Goal: Find specific page/section: Find specific page/section

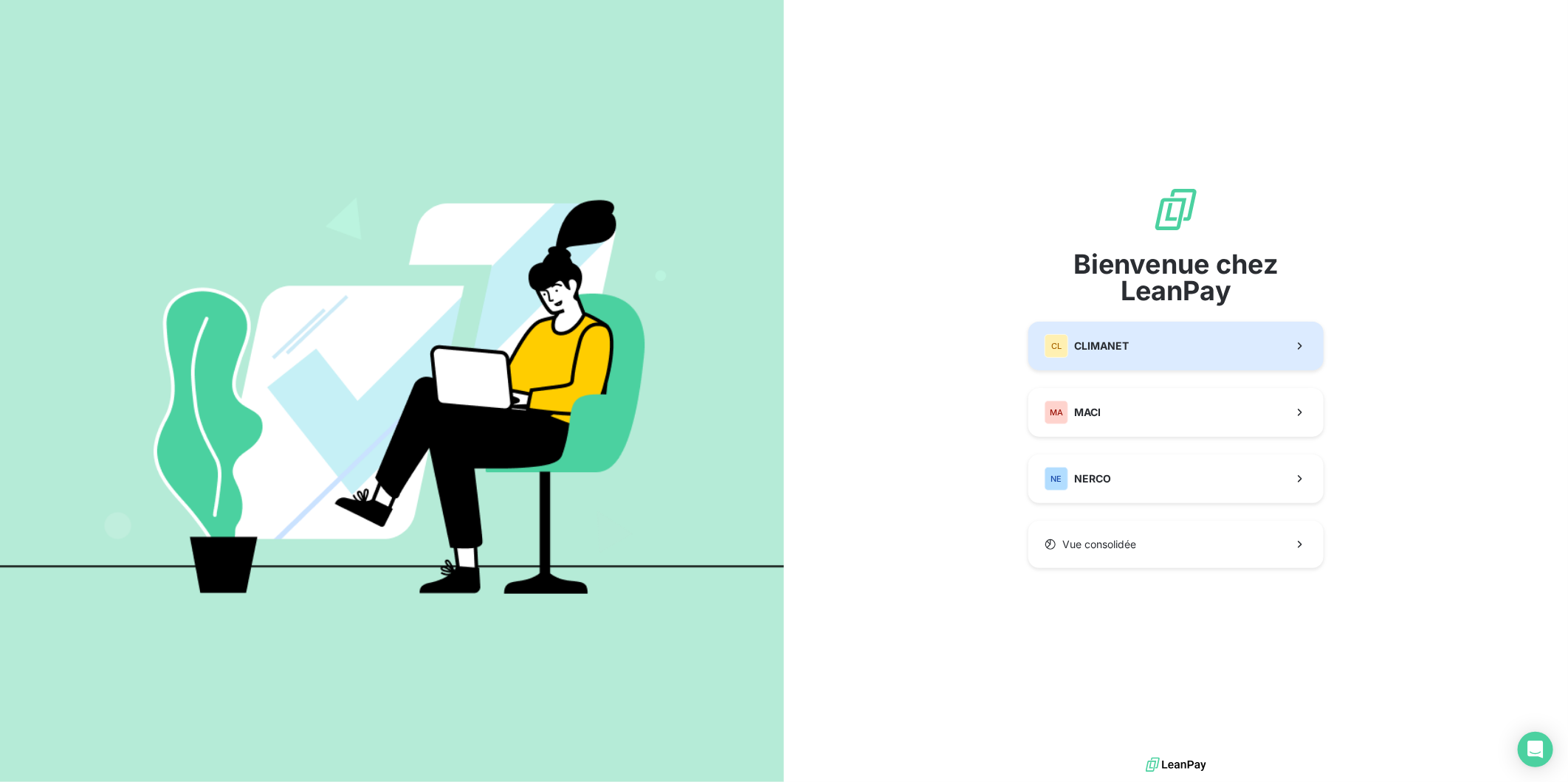
click at [1067, 351] on div "CL CLIMANET" at bounding box center [1086, 346] width 84 height 24
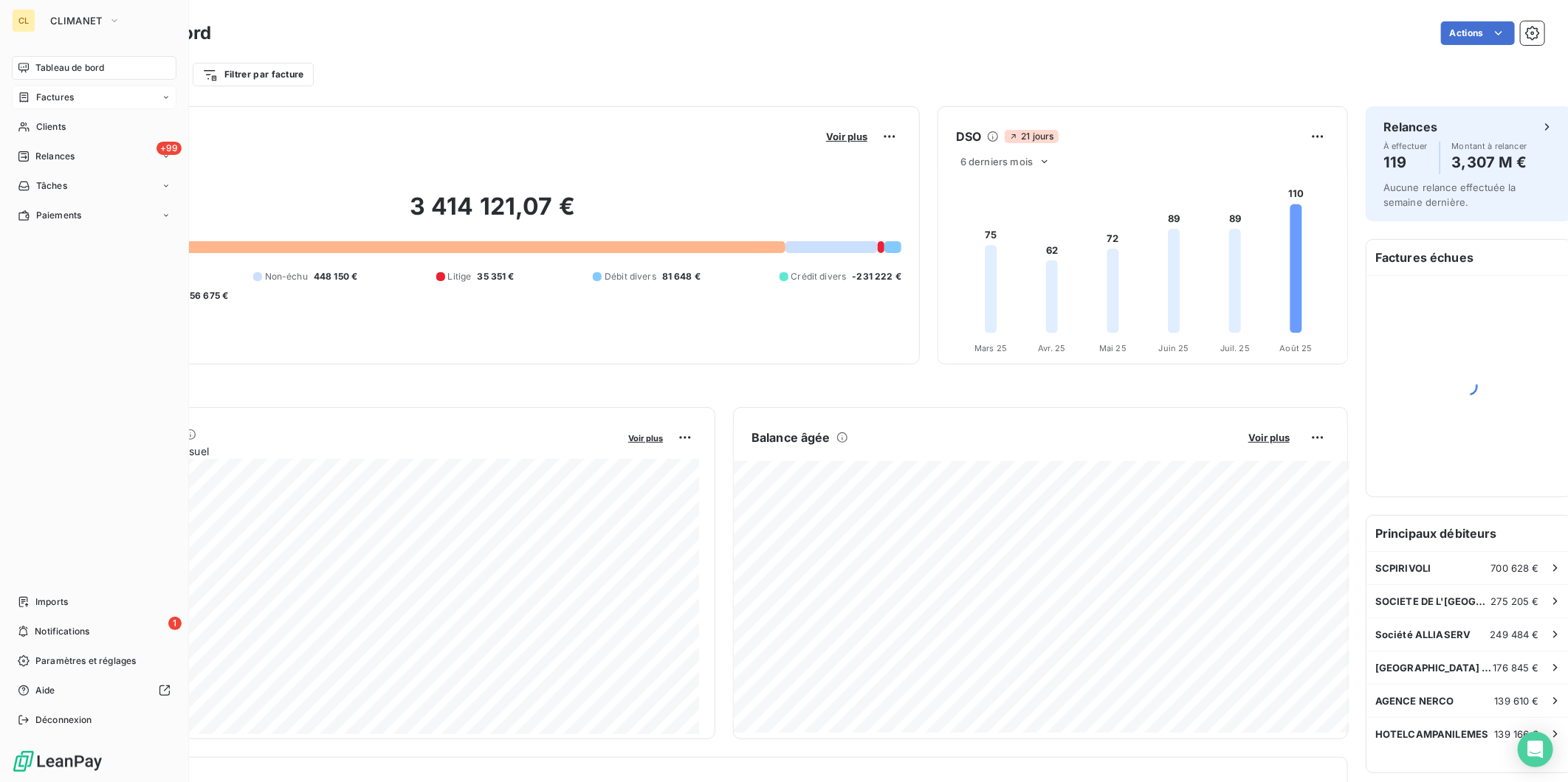
click at [36, 91] on span "Factures" at bounding box center [54, 98] width 38 height 13
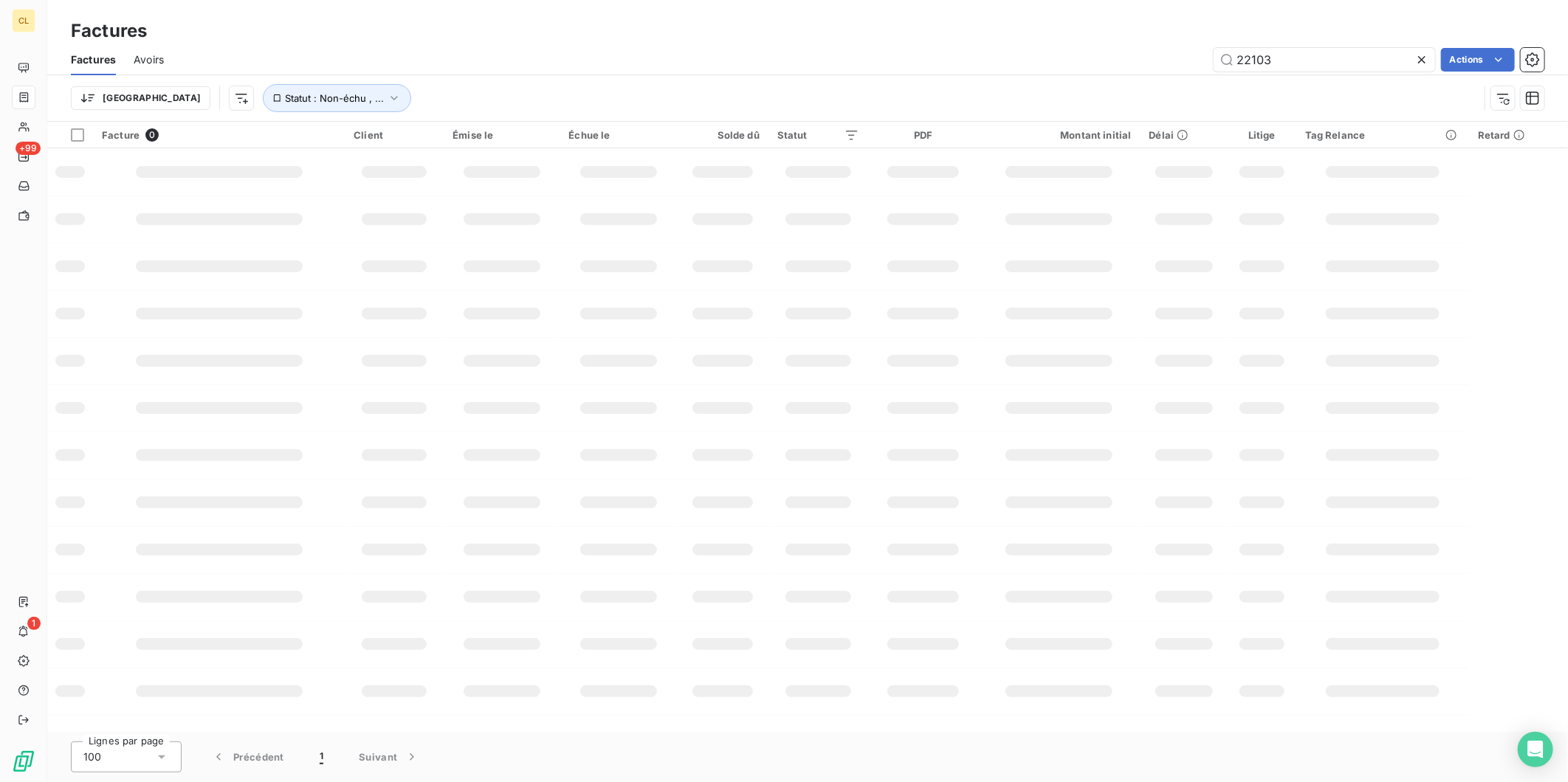
drag, startPoint x: 1219, startPoint y: 47, endPoint x: 1190, endPoint y: 47, distance: 29.0
click at [1191, 48] on div "22103 Actions" at bounding box center [862, 60] width 1363 height 24
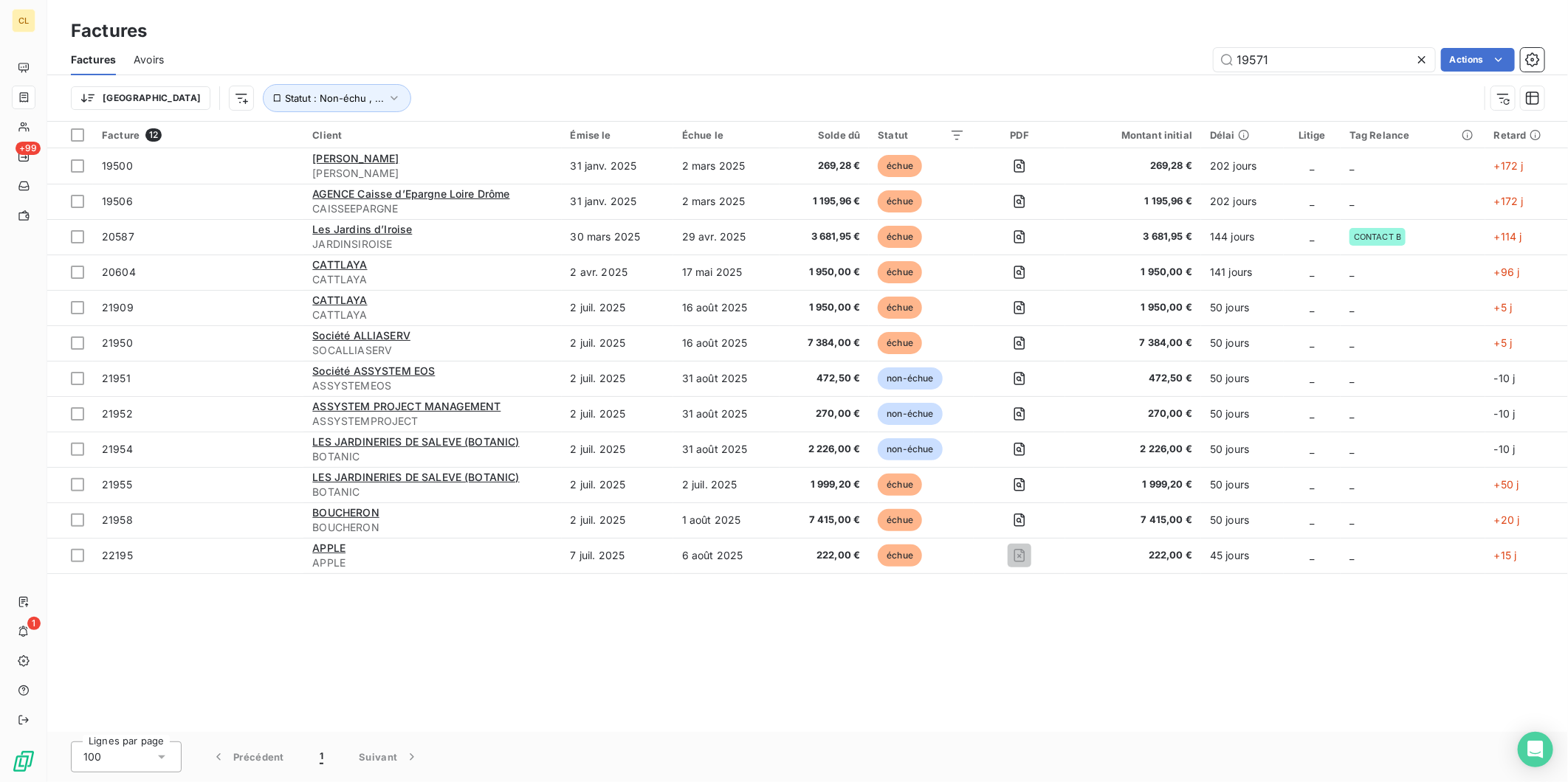
type input "19571"
